Goal: Register for event/course

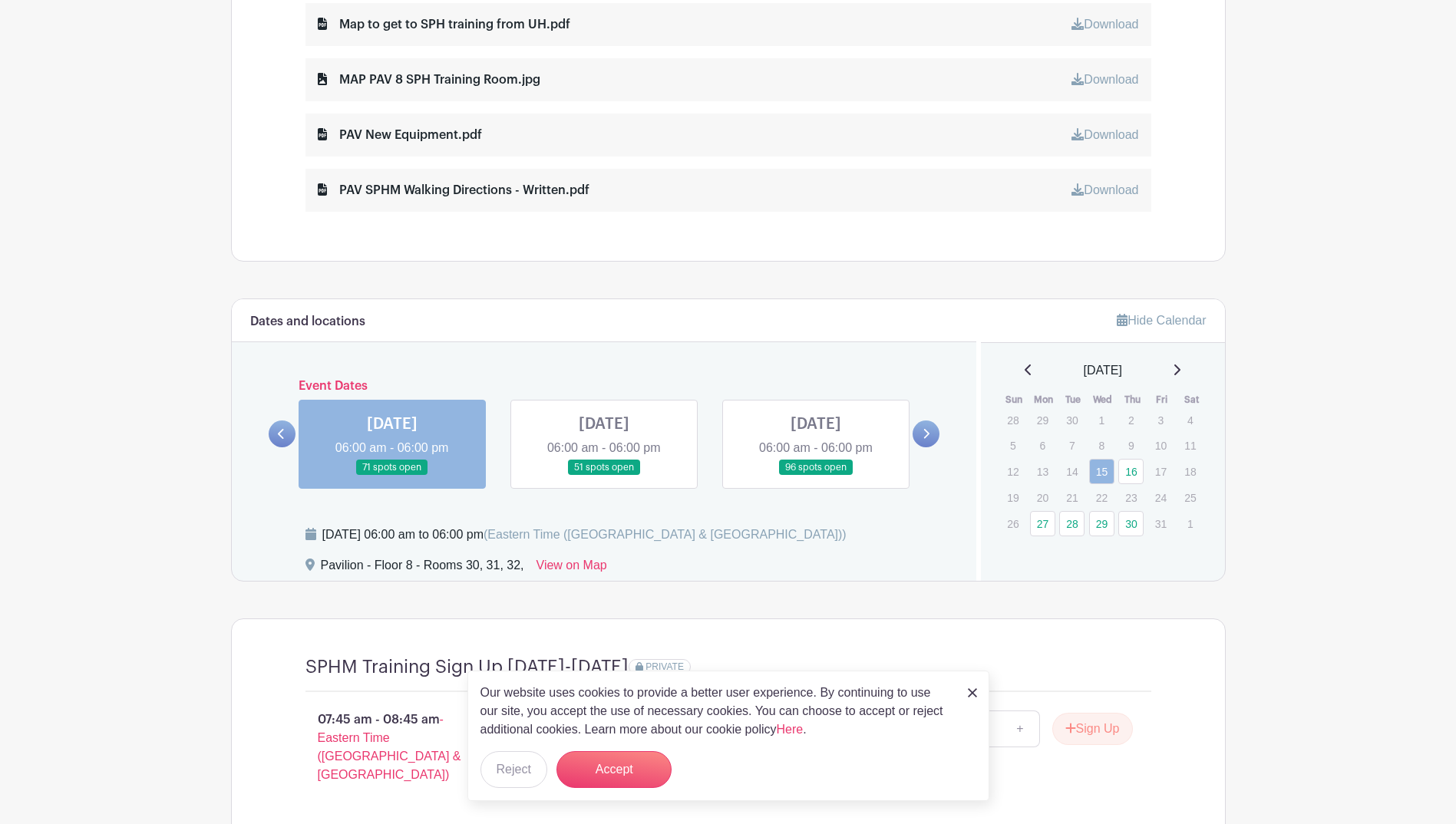
scroll to position [998, 0]
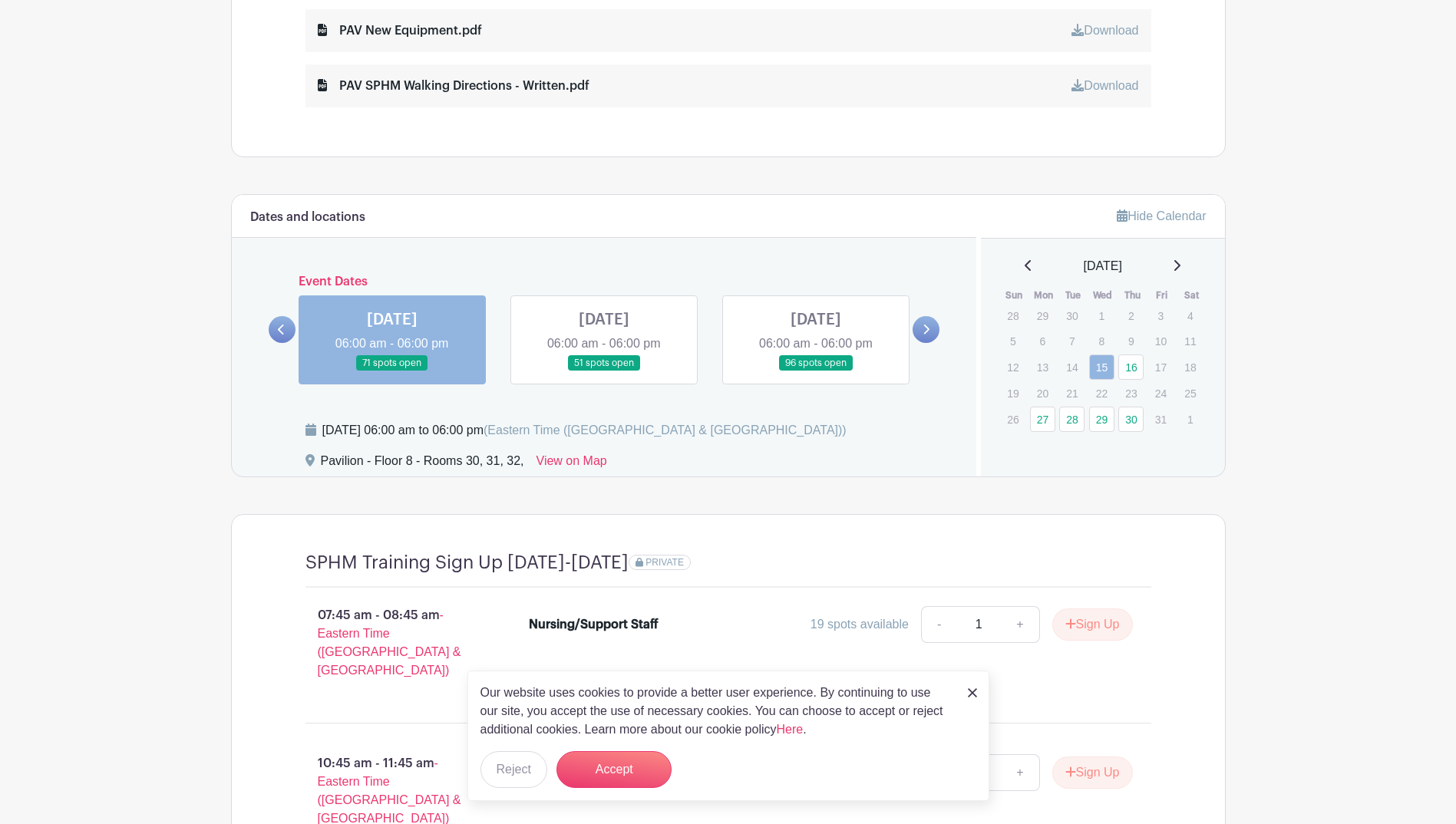
click at [922, 335] on link at bounding box center [925, 330] width 27 height 27
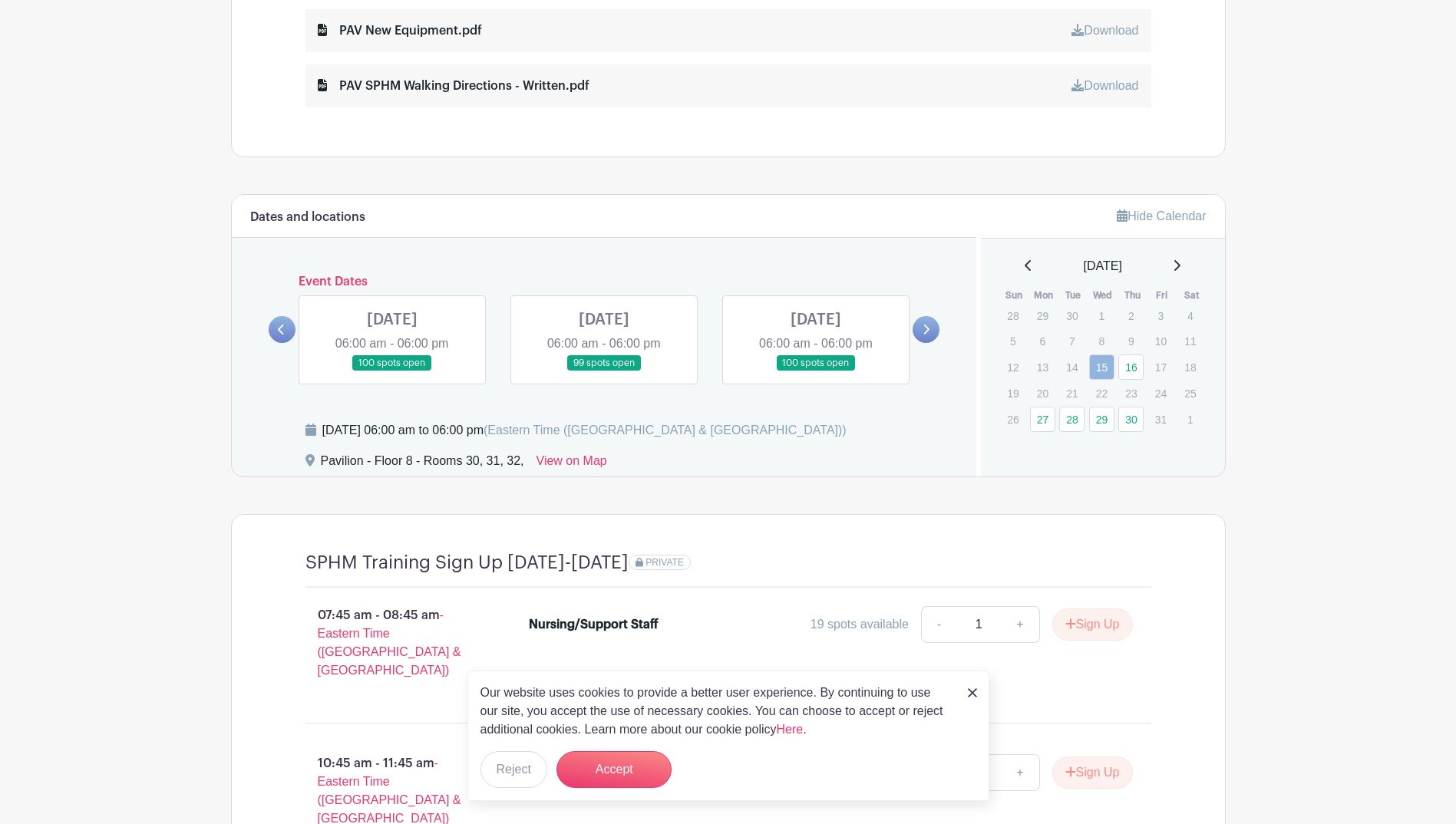
click at [922, 335] on link at bounding box center [925, 330] width 27 height 27
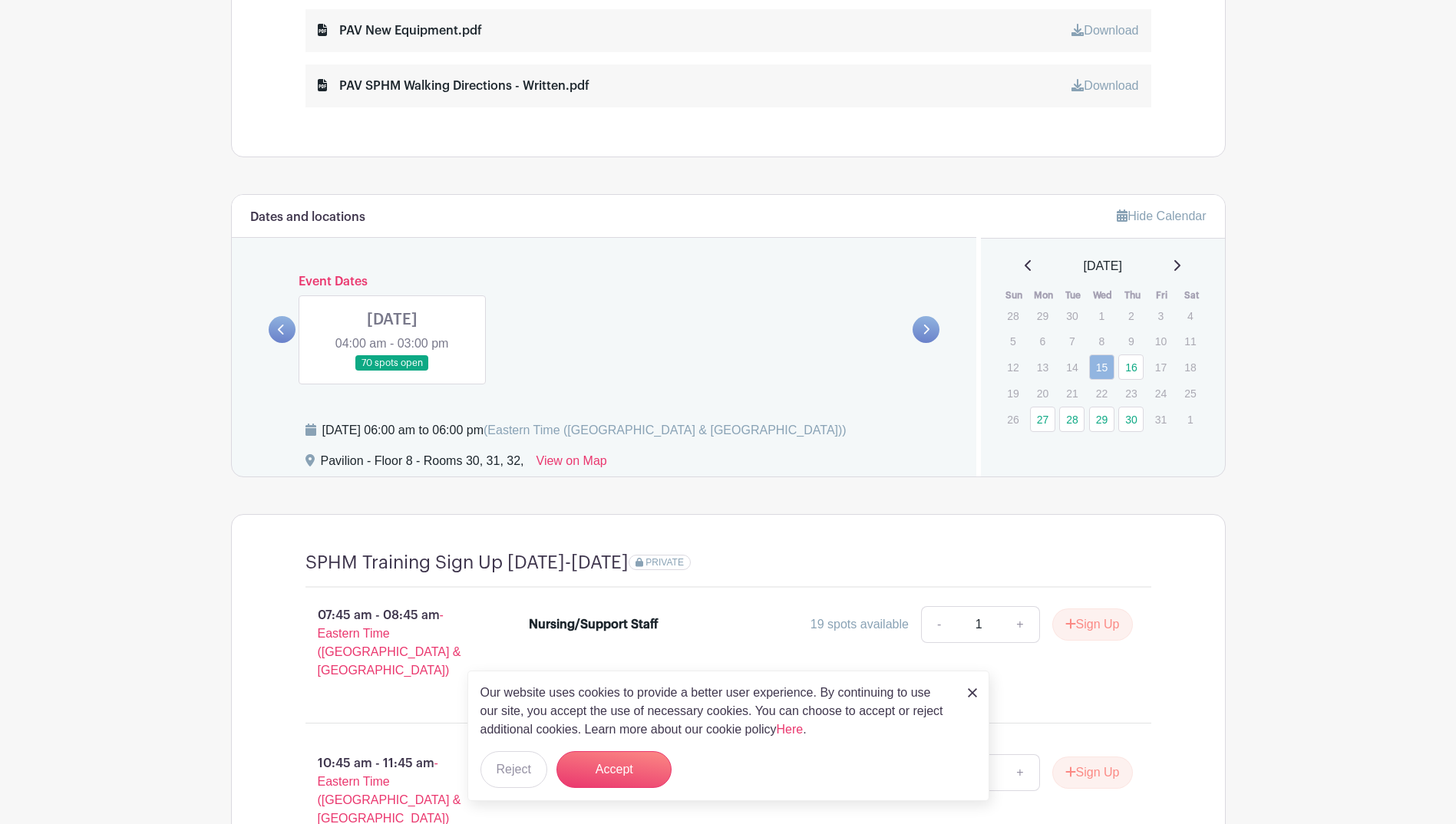
click at [289, 327] on link at bounding box center [282, 330] width 27 height 27
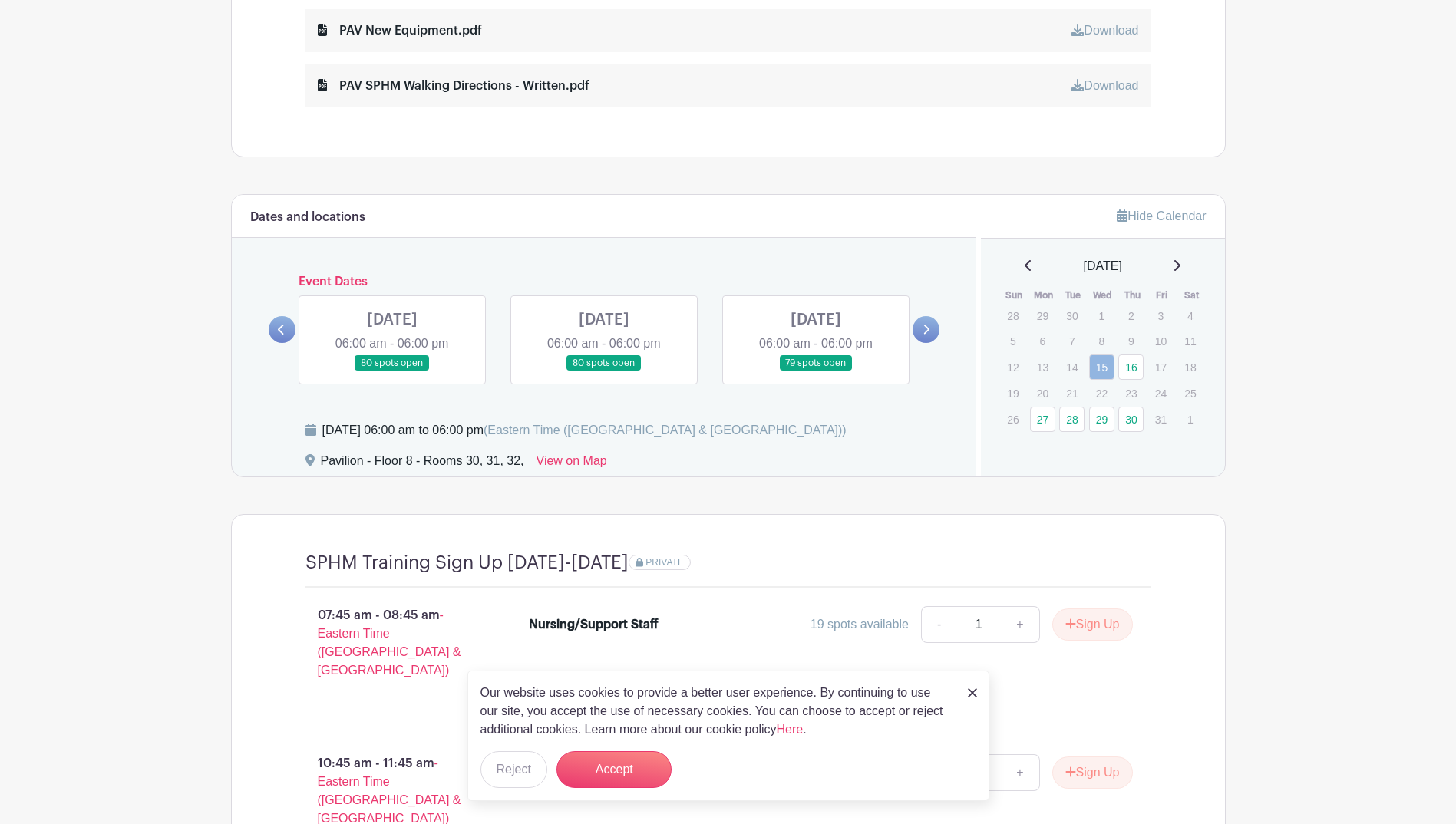
click at [283, 333] on icon at bounding box center [281, 329] width 6 height 10
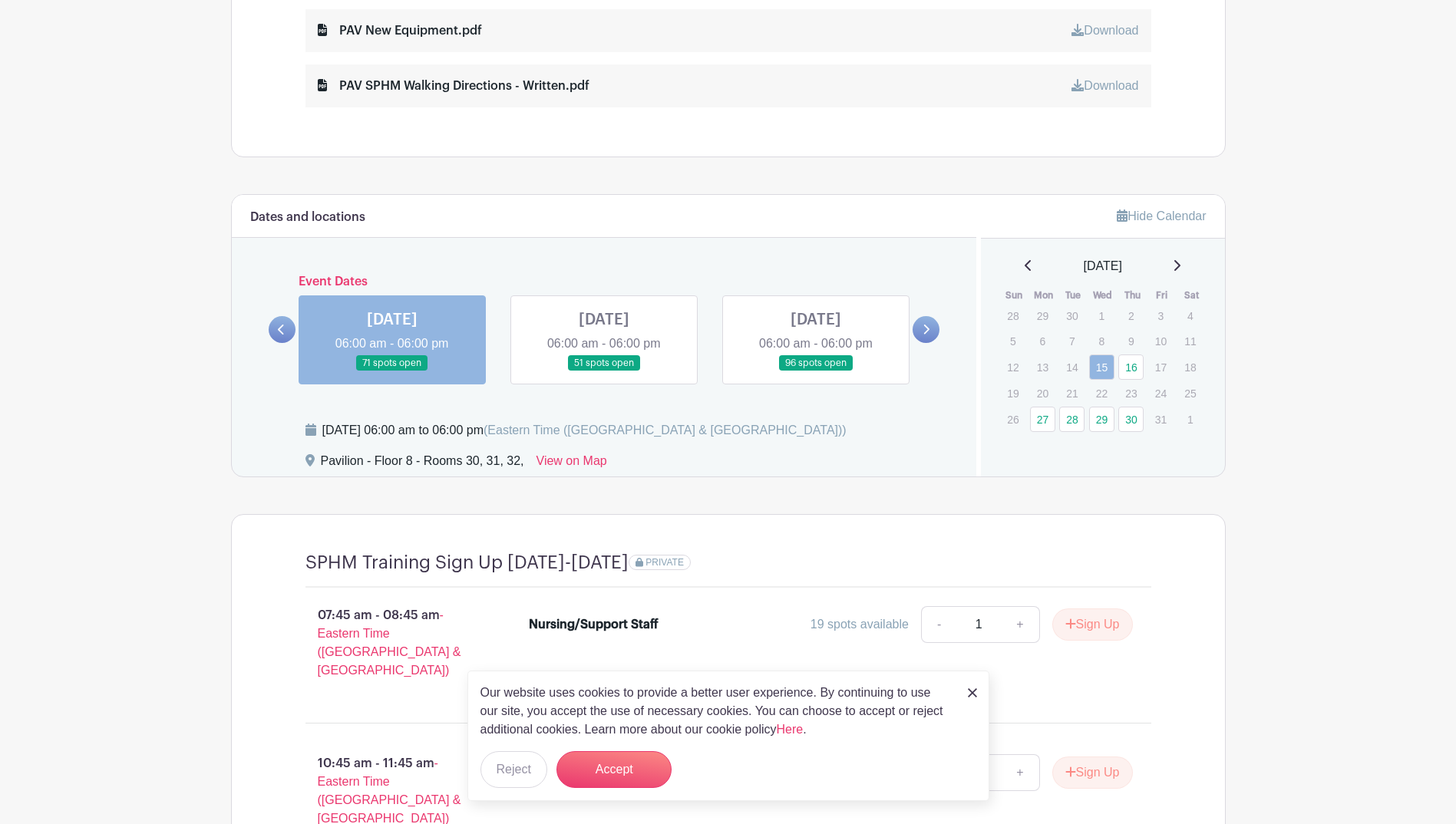
click at [283, 333] on icon at bounding box center [281, 329] width 6 height 10
click at [925, 328] on icon at bounding box center [925, 329] width 7 height 12
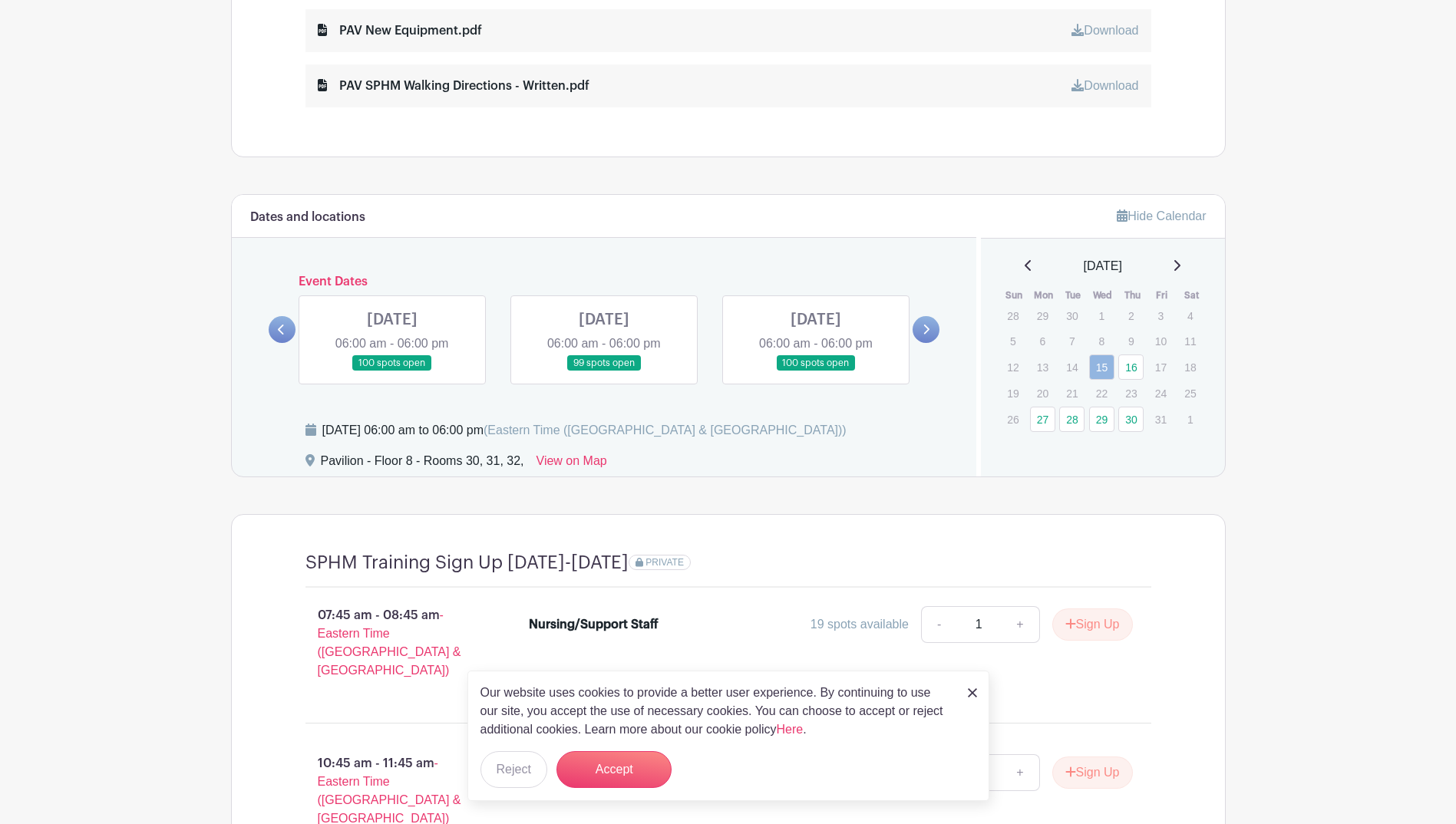
click at [925, 328] on icon at bounding box center [925, 329] width 7 height 12
click at [926, 333] on icon at bounding box center [926, 329] width 6 height 10
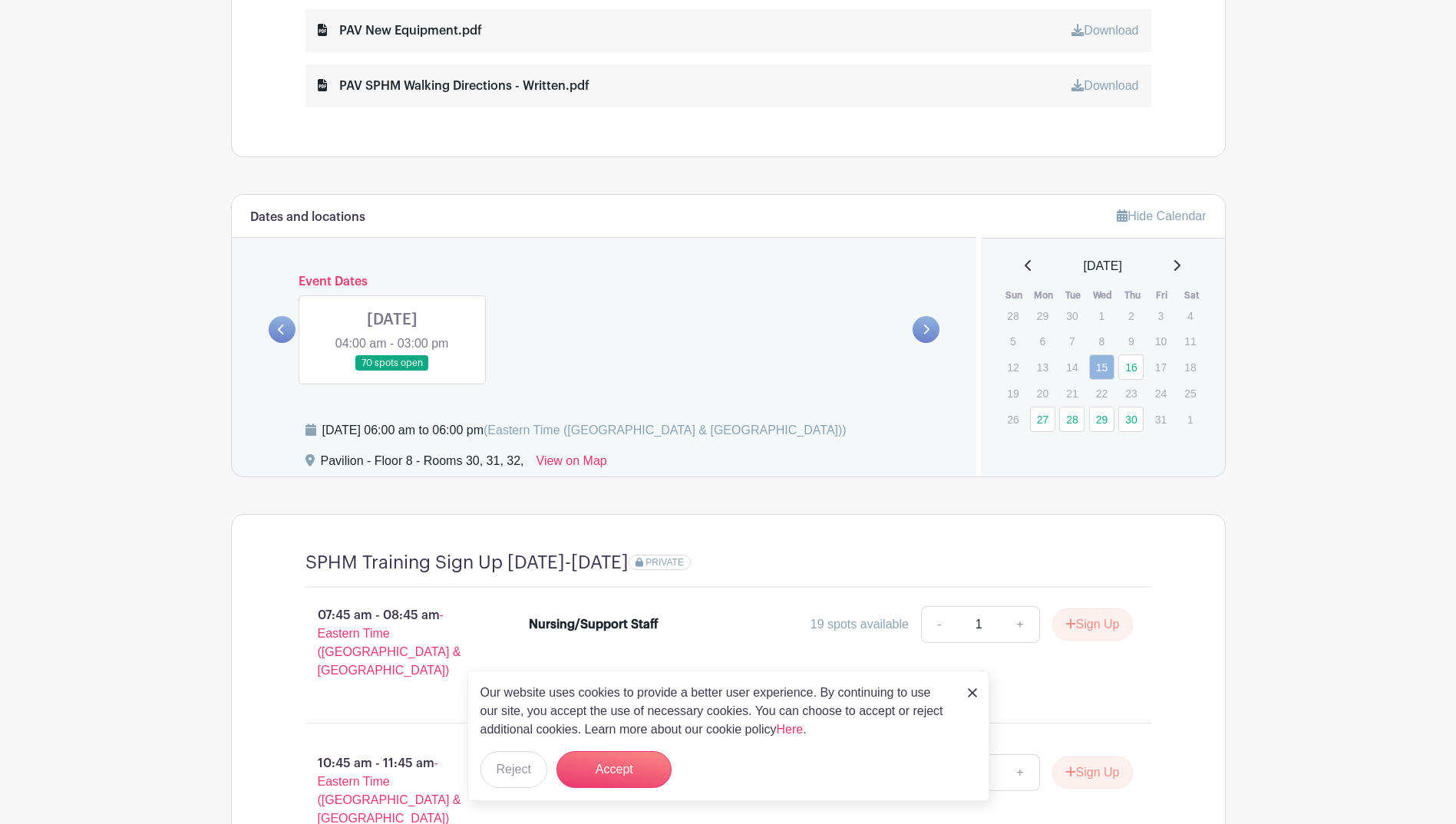
click at [284, 326] on icon at bounding box center [282, 329] width 7 height 12
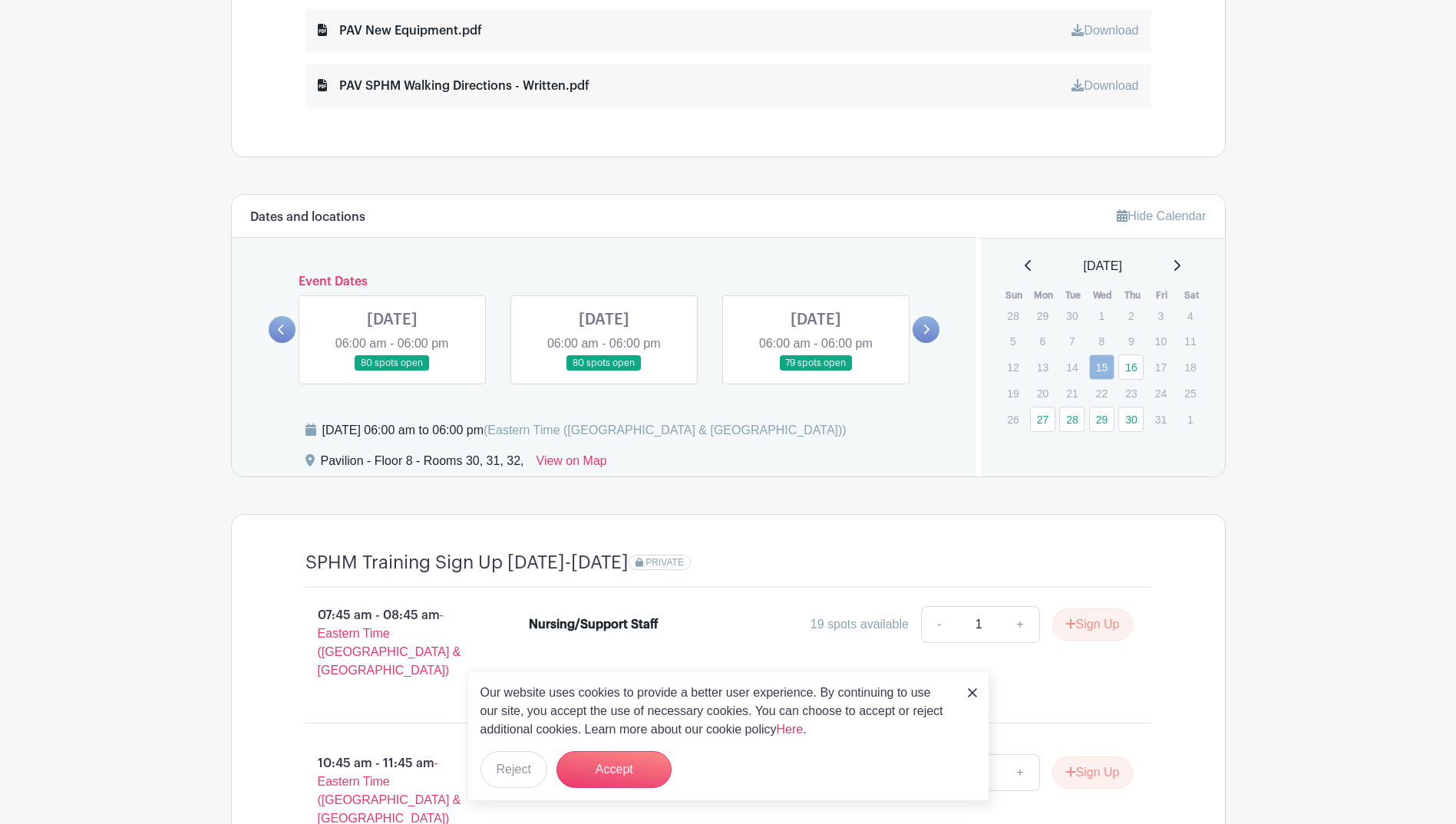
click at [284, 333] on icon at bounding box center [282, 329] width 7 height 12
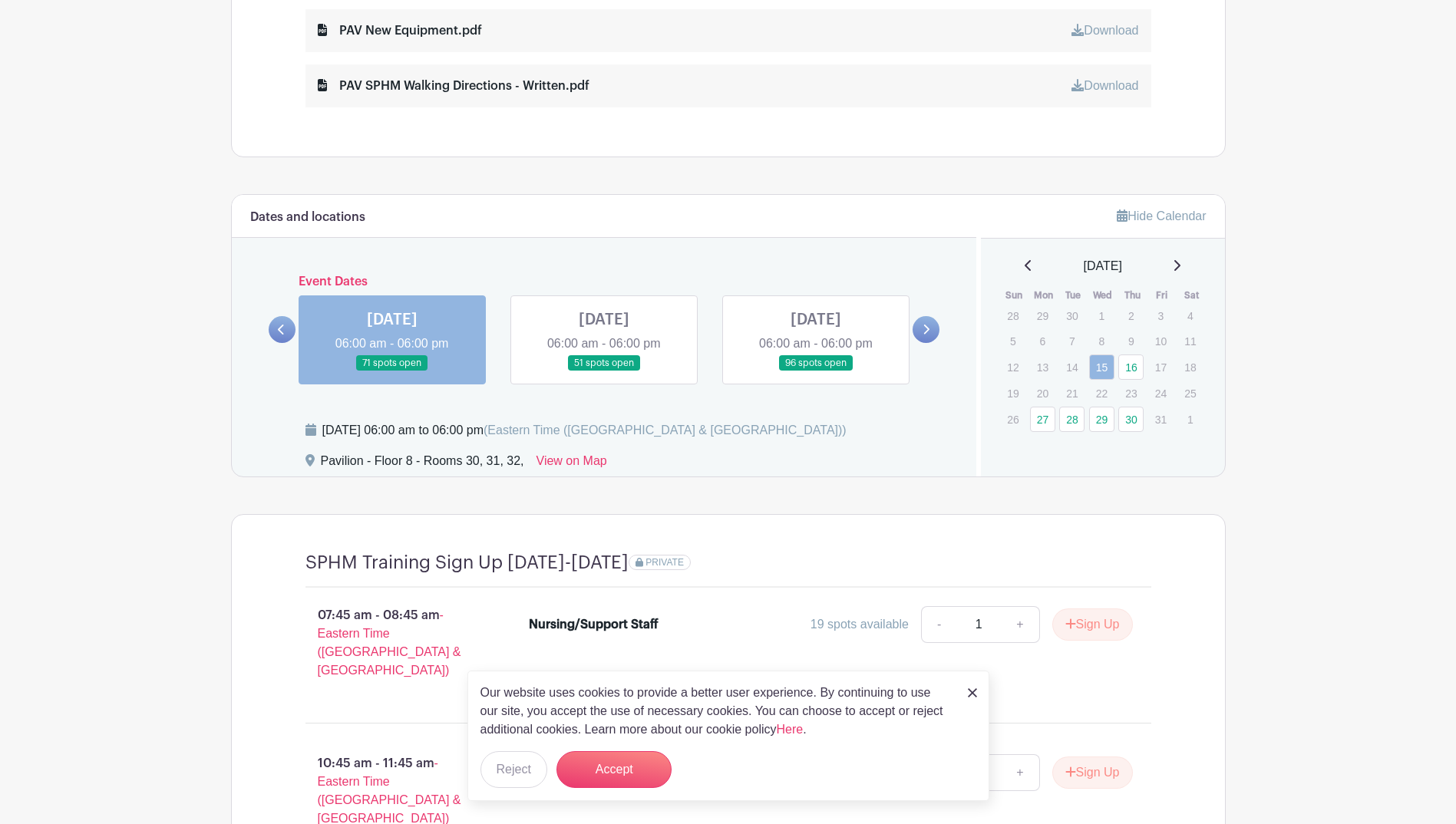
click at [284, 333] on icon at bounding box center [282, 329] width 7 height 12
click at [392, 372] on link at bounding box center [392, 372] width 0 height 0
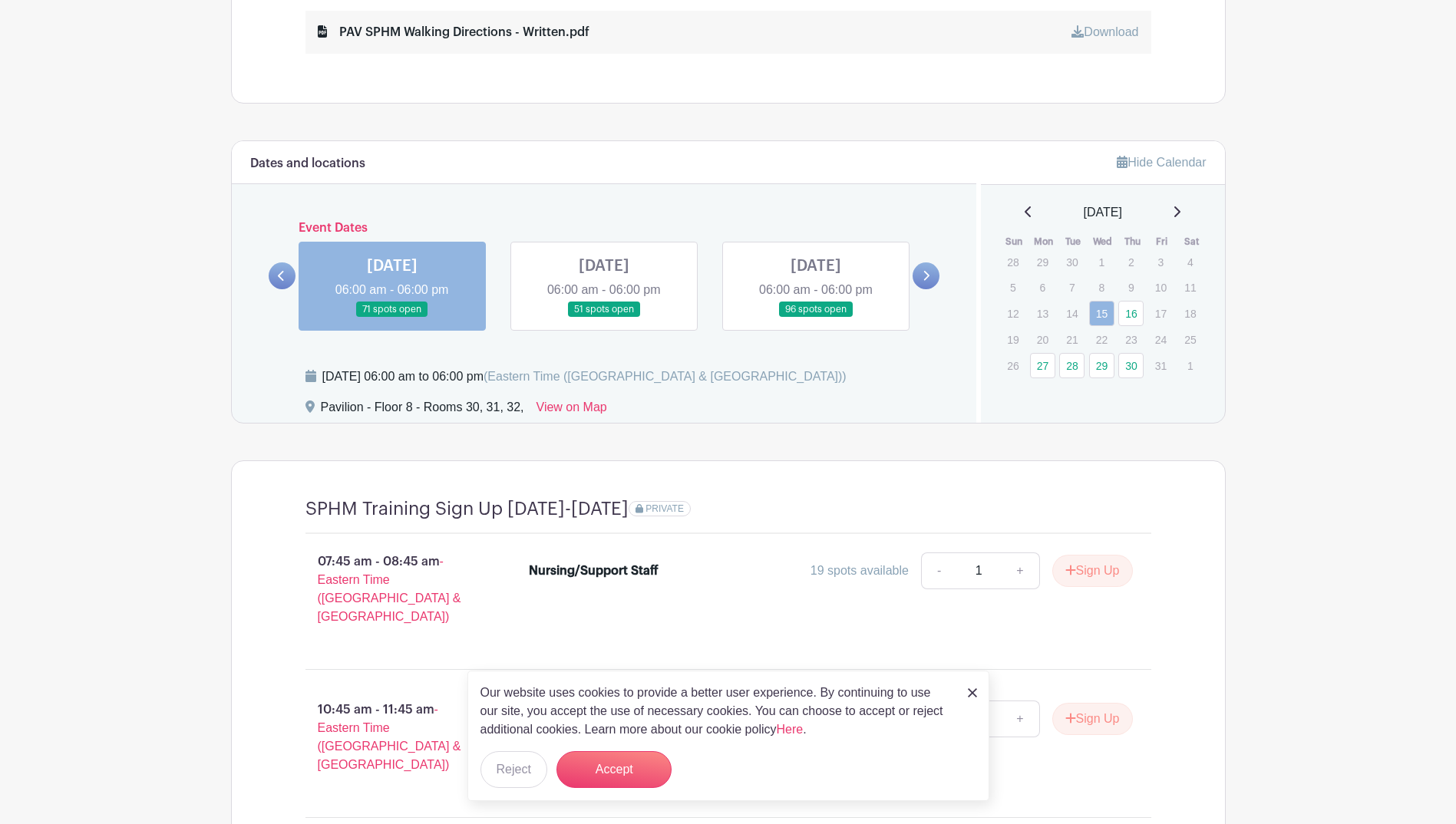
scroll to position [1075, 0]
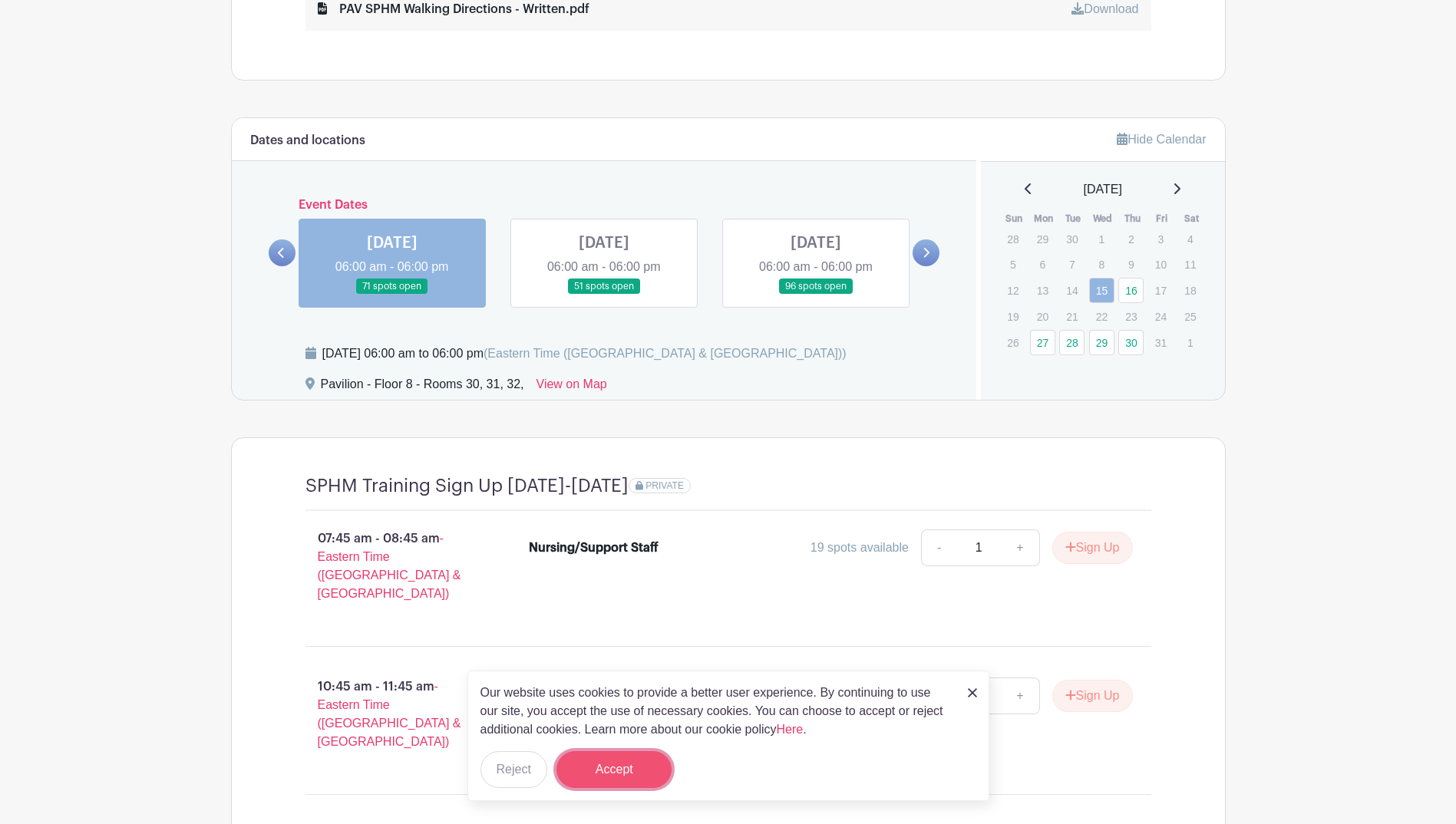
click at [636, 770] on button "Accept" at bounding box center [613, 770] width 115 height 37
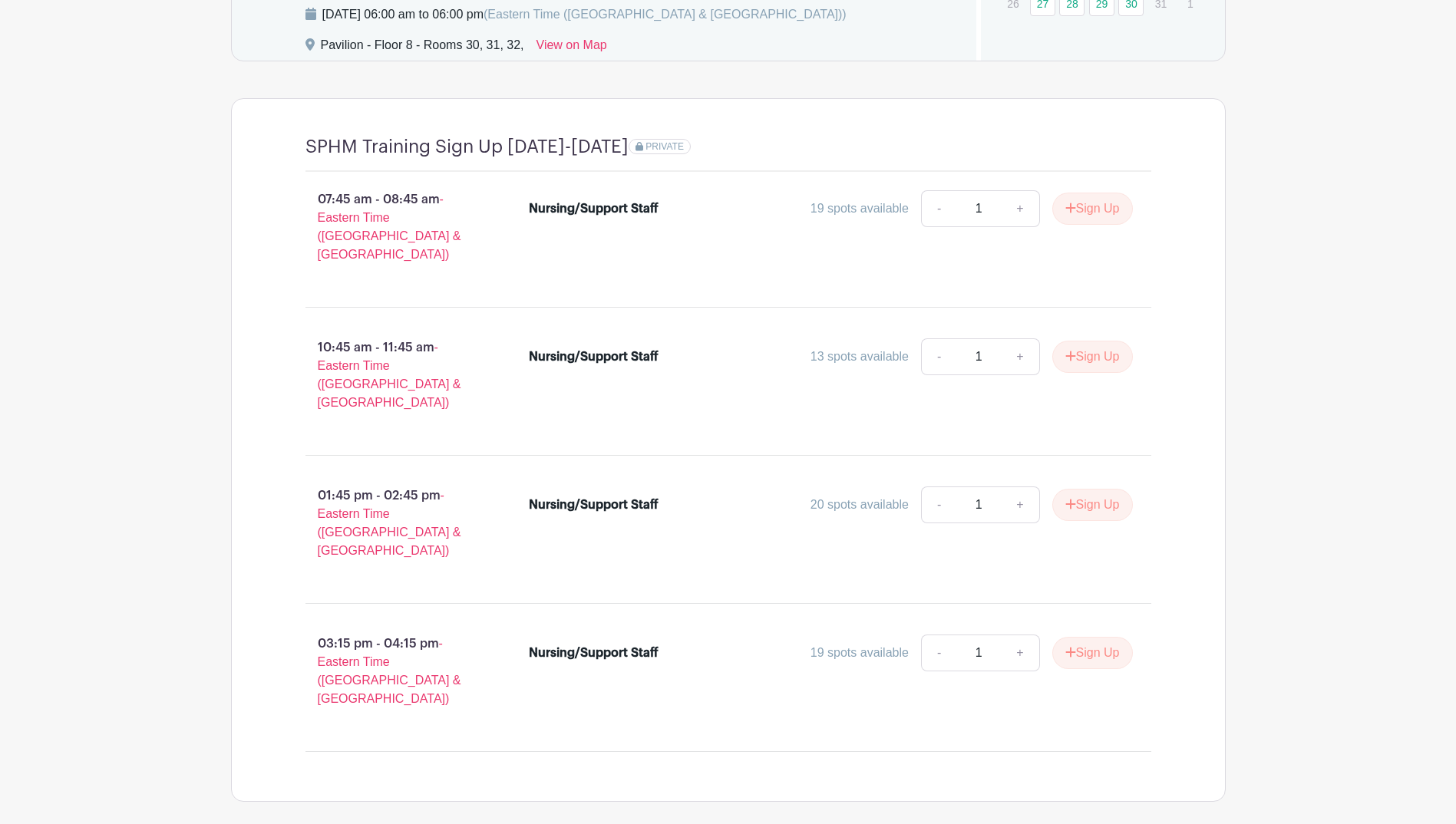
scroll to position [1413, 0]
click at [1115, 637] on button "Sign Up" at bounding box center [1092, 653] width 80 height 32
click at [1189, 772] on link "Review & Confirm Signups" at bounding box center [1136, 783] width 178 height 37
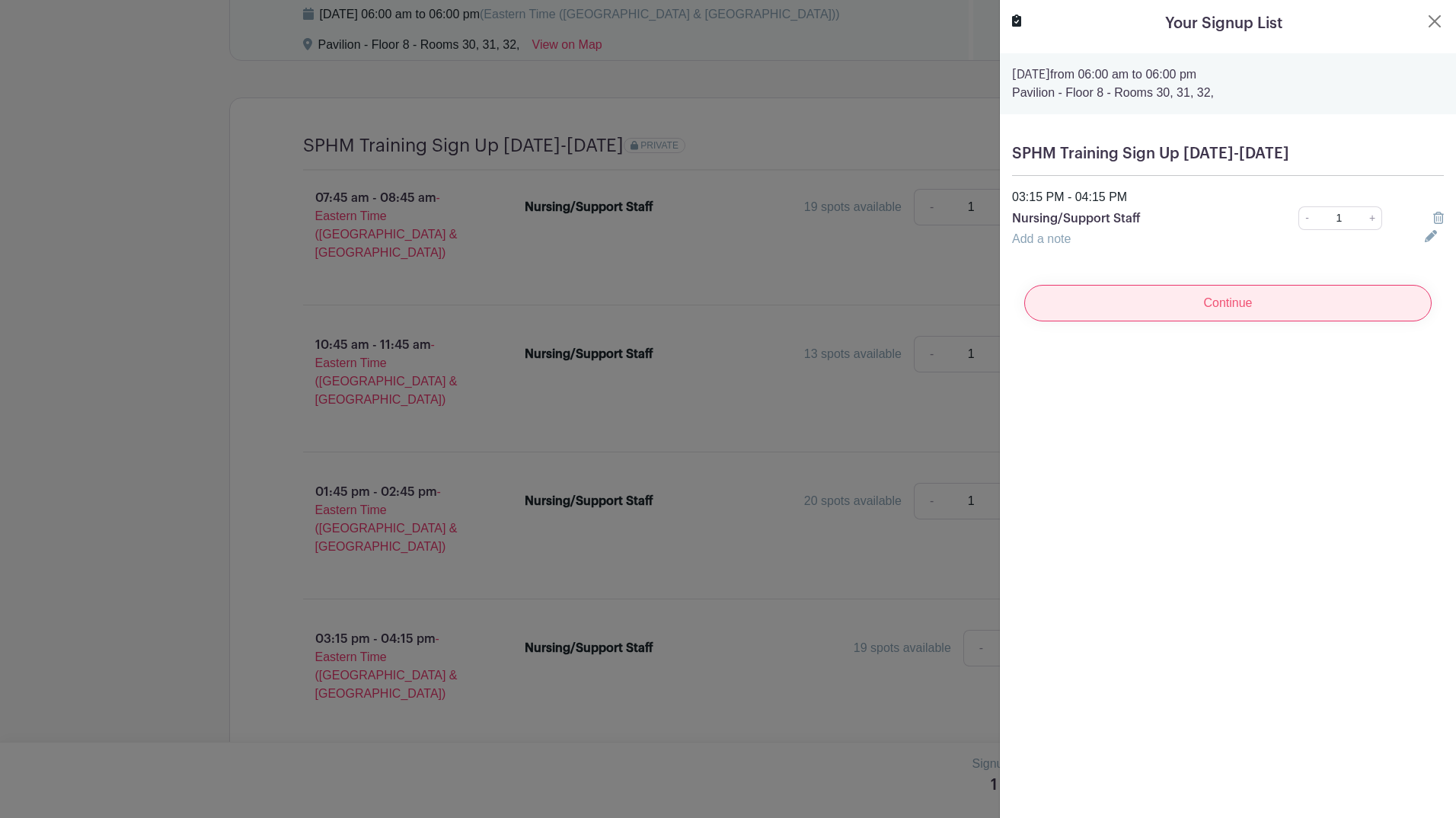
click at [1206, 305] on input "Continue" at bounding box center [1229, 303] width 407 height 36
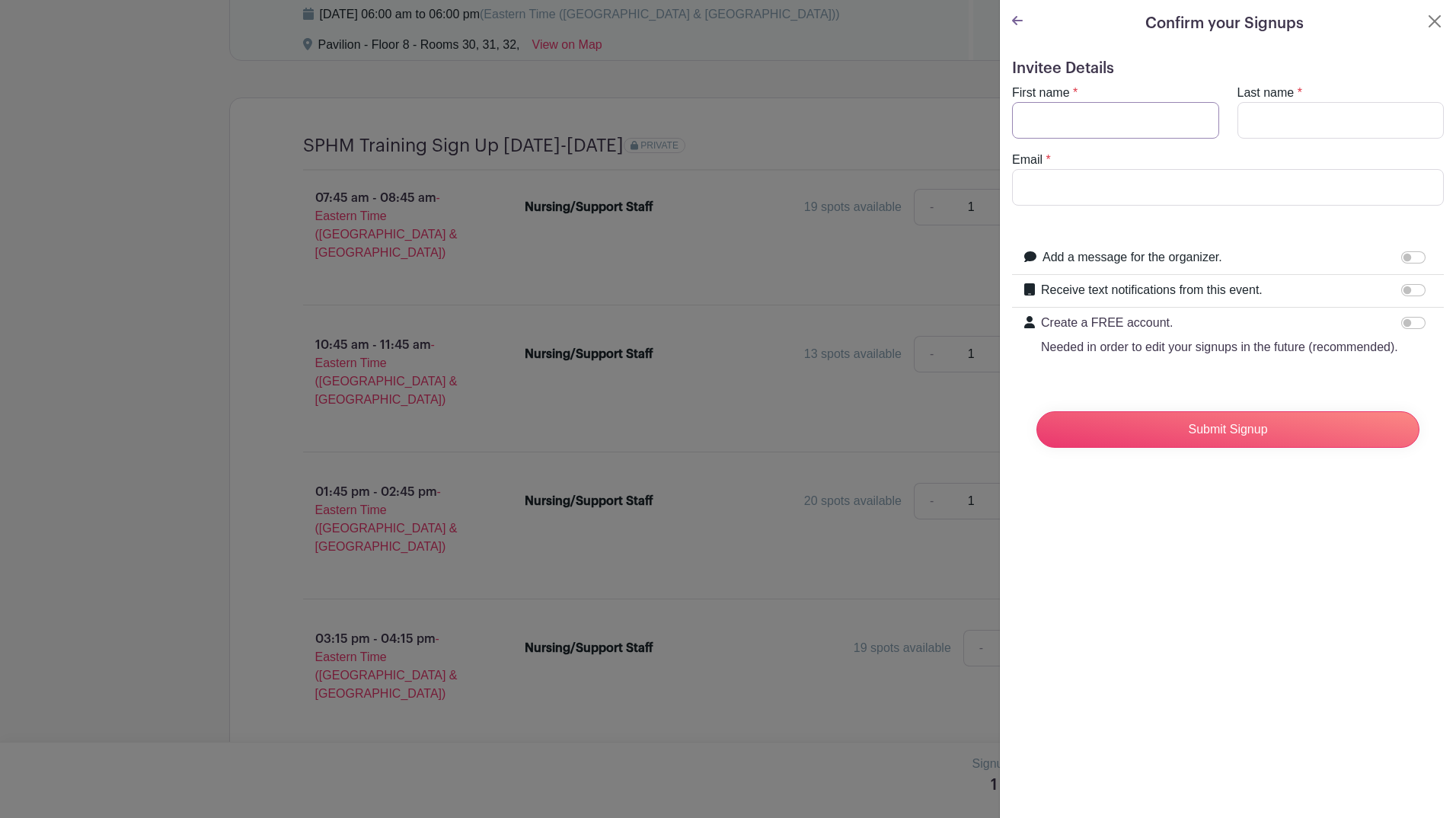
click at [1106, 125] on input "First name" at bounding box center [1116, 120] width 207 height 36
type input "[PERSON_NAME]"
click at [1079, 199] on input "Email" at bounding box center [1229, 187] width 432 height 36
type input "[EMAIL_ADDRESS][DOMAIN_NAME]"
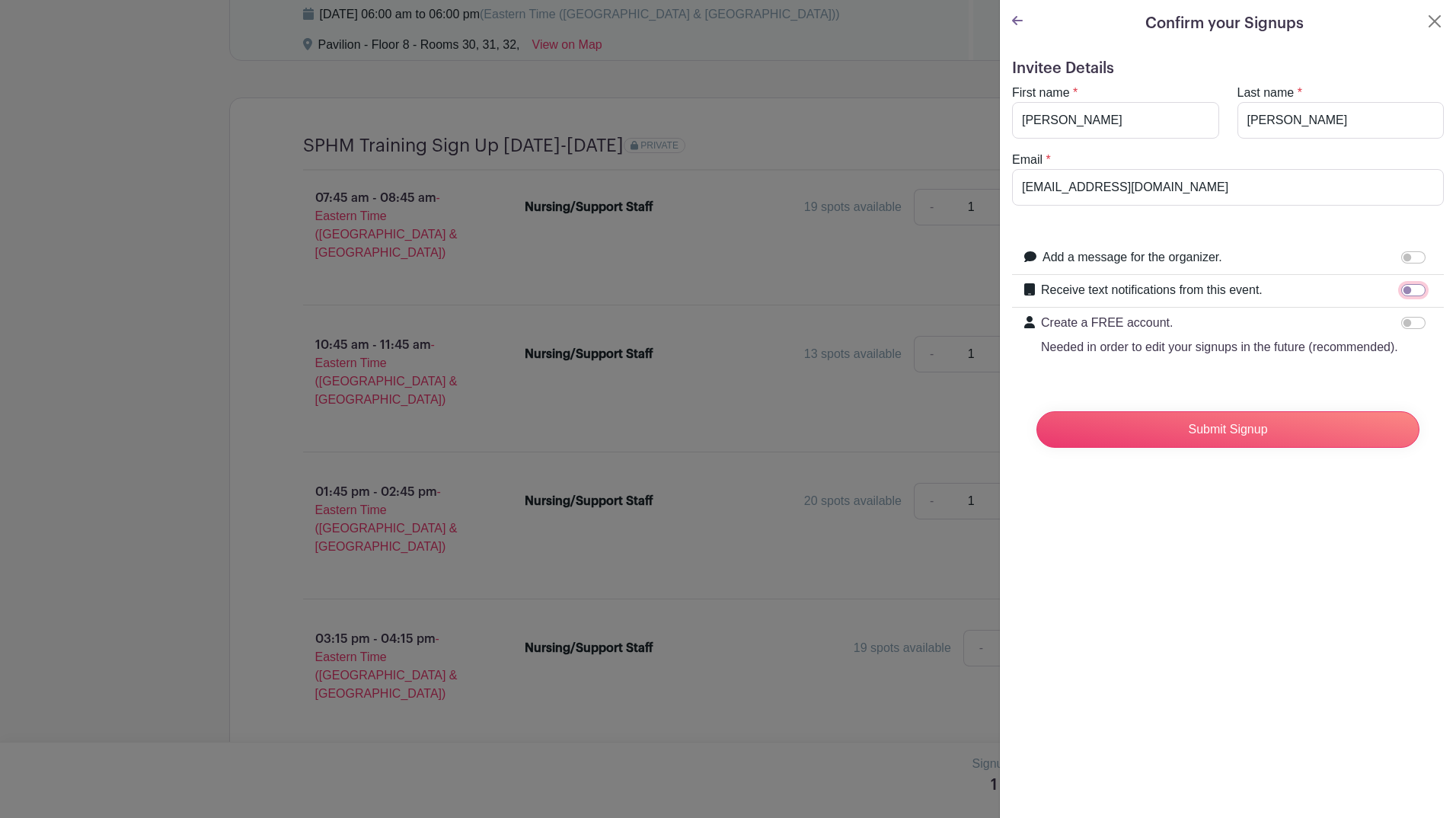
click at [1404, 293] on input "Receive text notifications from this event." at bounding box center [1414, 290] width 25 height 12
checkbox input "true"
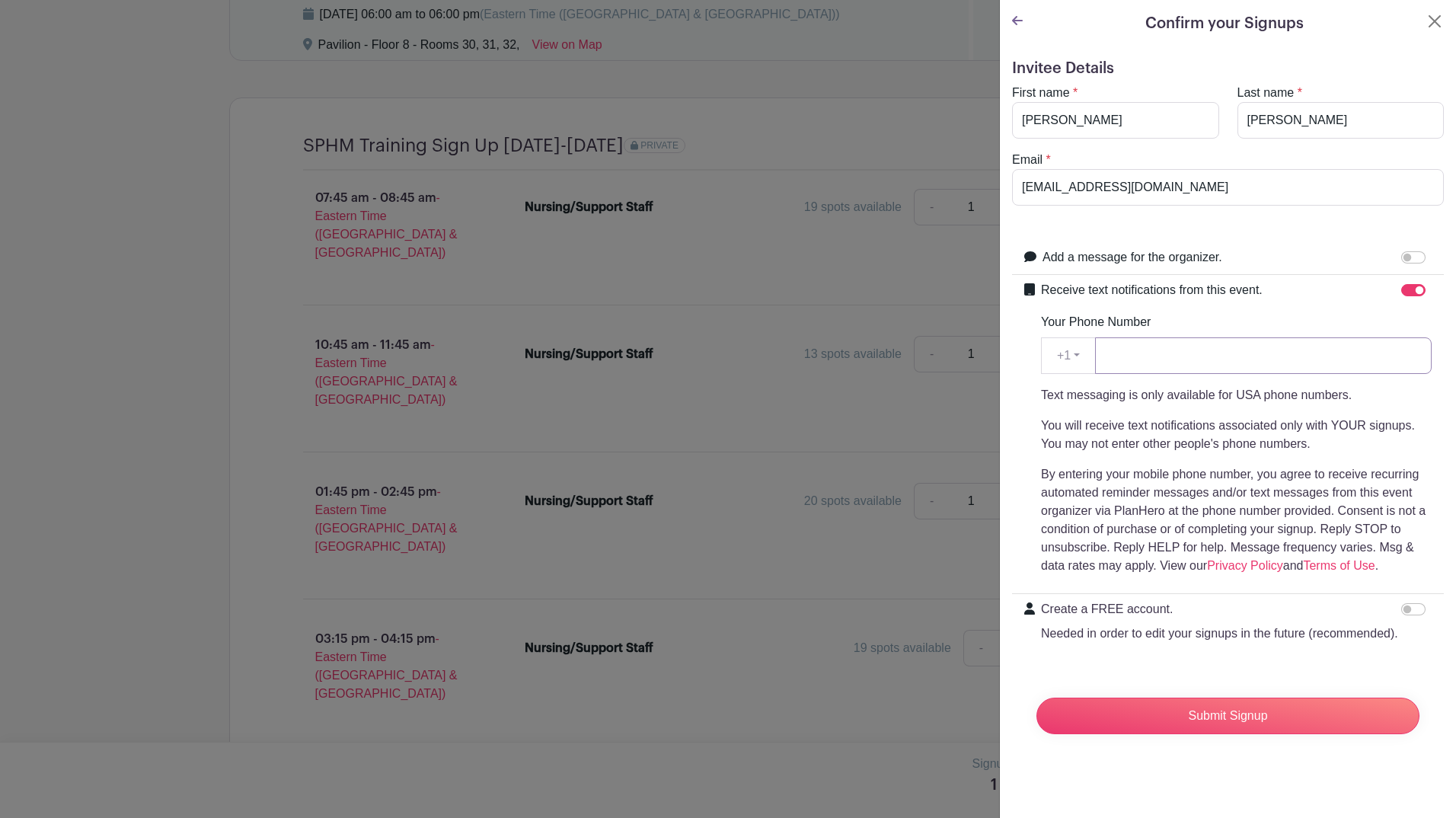
click at [1188, 355] on input "Your Phone Number" at bounding box center [1264, 355] width 336 height 36
type input "7345070321"
click at [1255, 729] on input "Submit Signup" at bounding box center [1228, 715] width 383 height 36
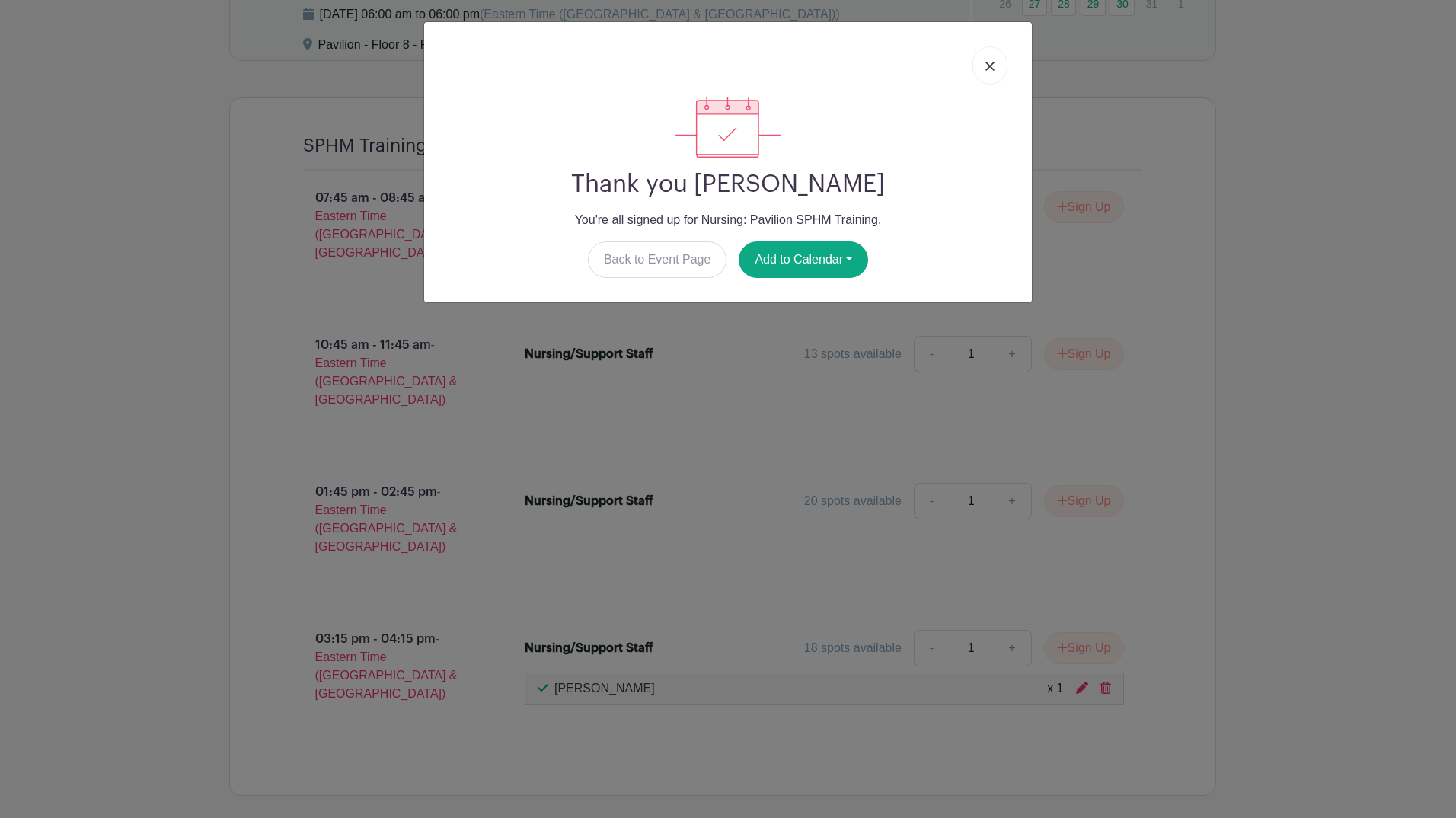
drag, startPoint x: 998, startPoint y: 58, endPoint x: 912, endPoint y: 32, distance: 89.8
click at [998, 58] on link at bounding box center [990, 65] width 35 height 38
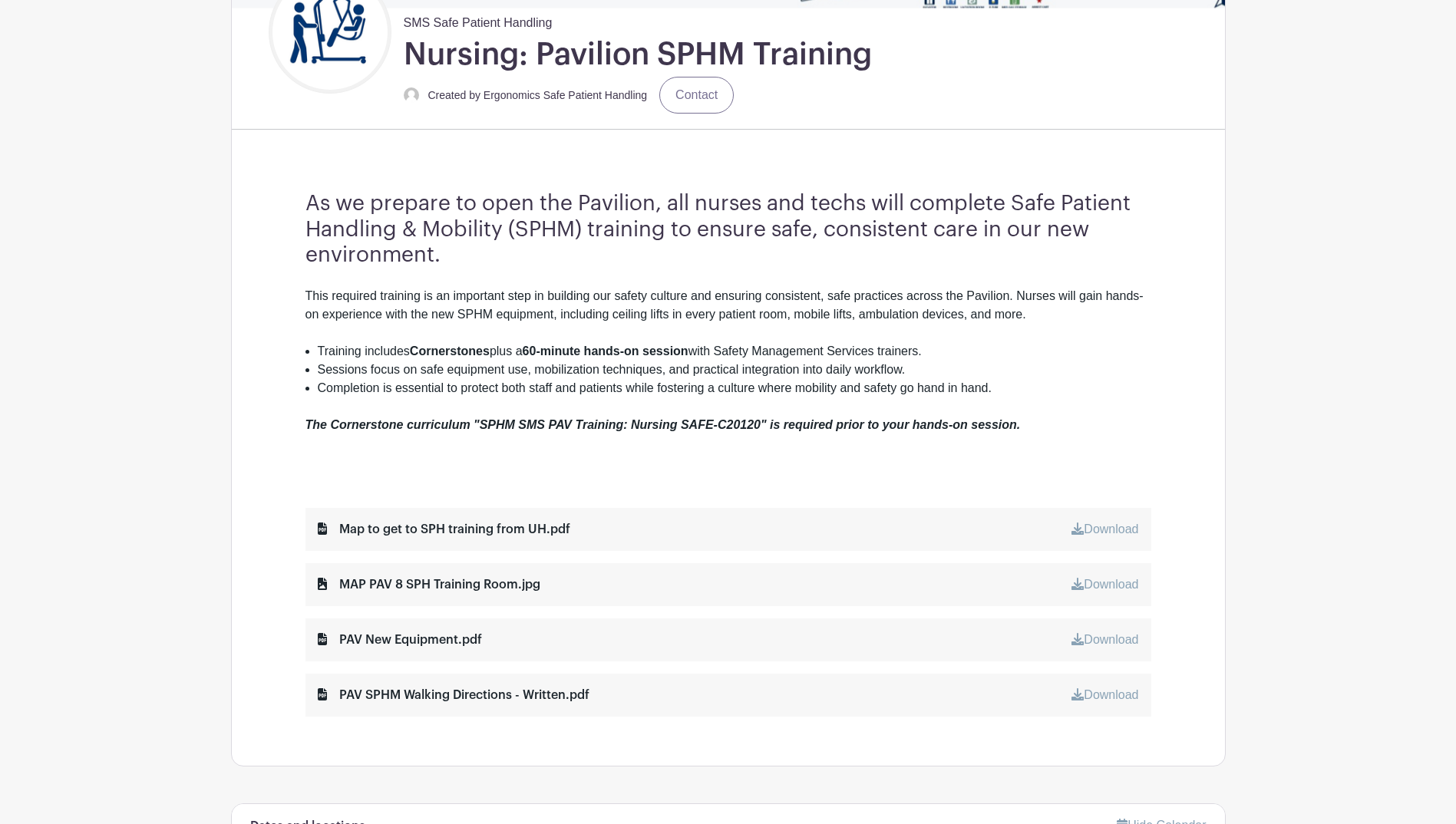
scroll to position [460, 0]
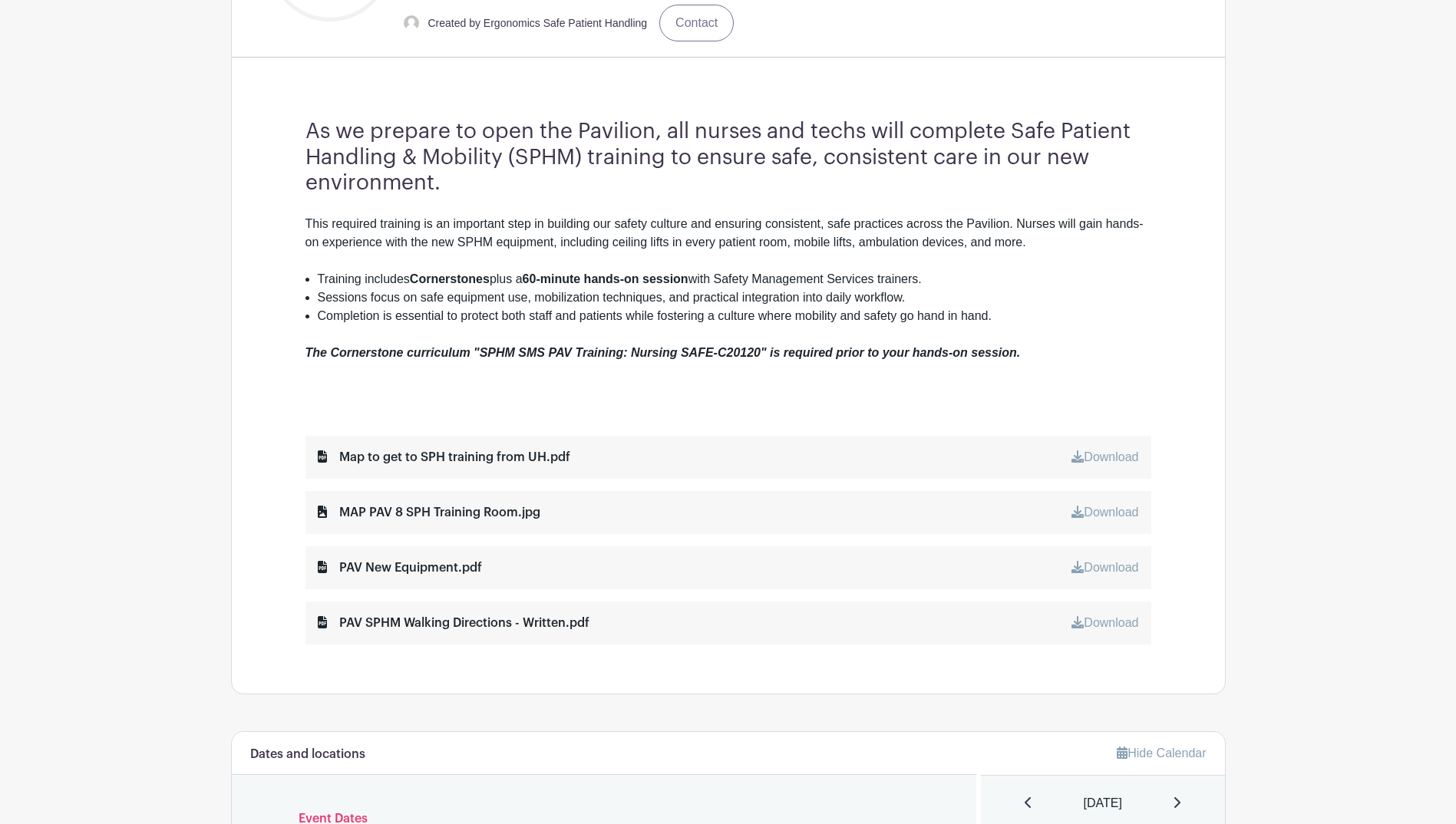
click at [757, 458] on div "Map to get to SPH training from UH.pdf Download" at bounding box center [728, 457] width 845 height 43
click at [395, 457] on div "Map to get to SPH training from UH.pdf" at bounding box center [443, 457] width 252 height 19
click at [1115, 452] on link "Download" at bounding box center [1104, 457] width 67 height 13
click at [1109, 624] on link "Download" at bounding box center [1104, 622] width 67 height 13
click at [1411, 80] on main "Log In Sign Up for Free SMS Safe Patient Handling Nursing: Pavilion SPHM Traini…" at bounding box center [728, 718] width 1456 height 2356
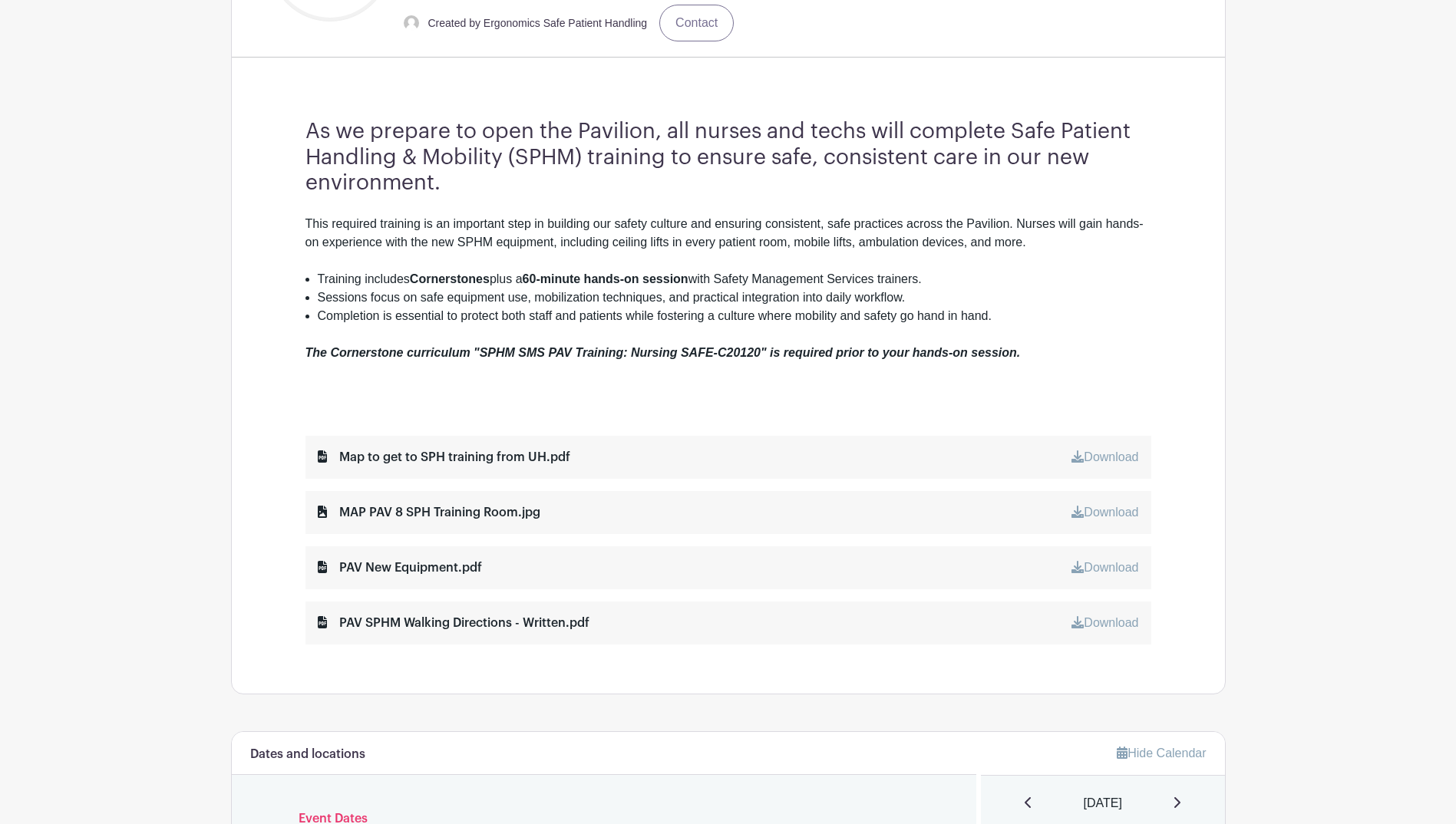
click at [1102, 450] on link "Download" at bounding box center [1104, 457] width 67 height 13
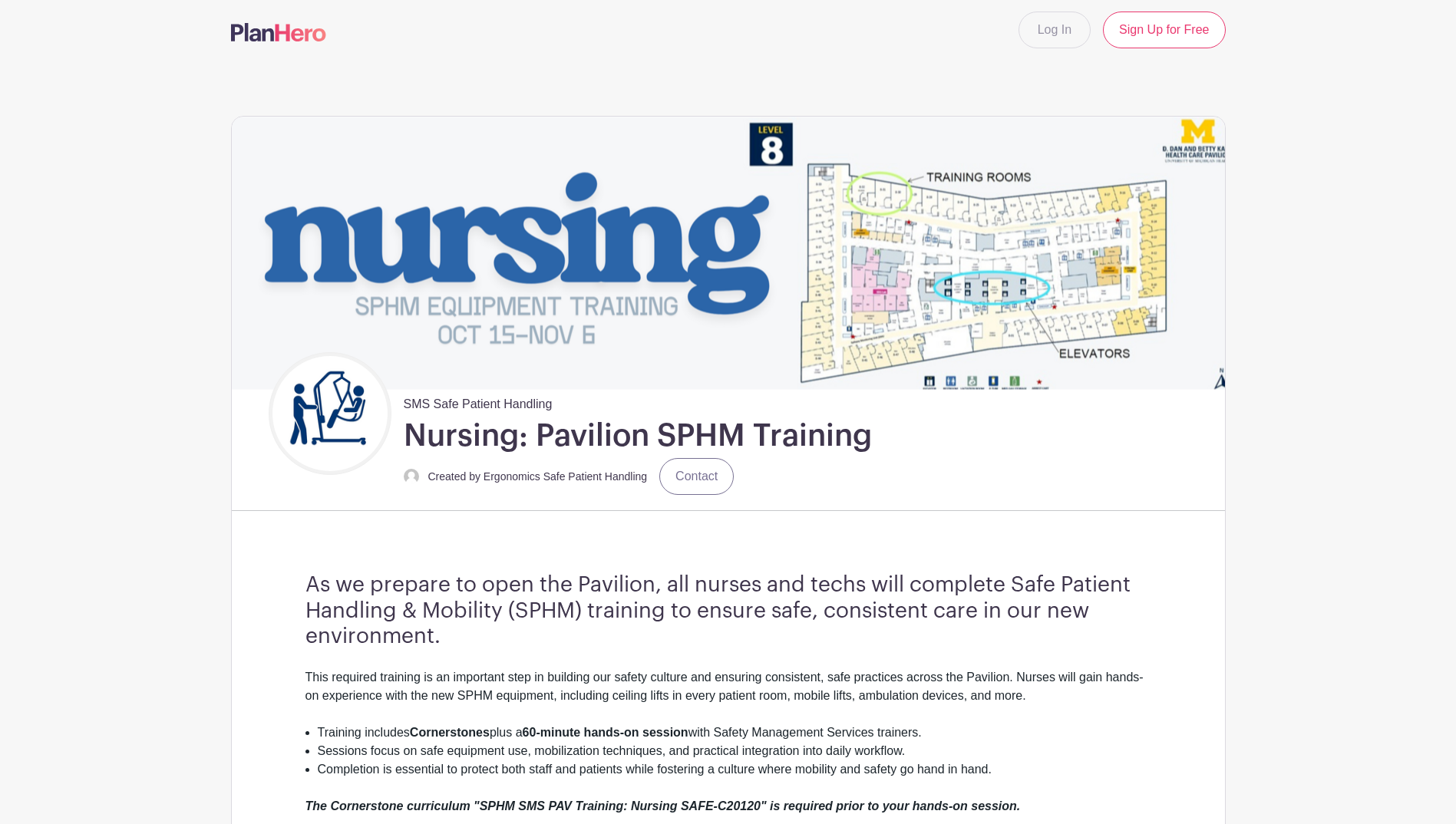
scroll to position [0, 0]
